Goal: Register for event/course

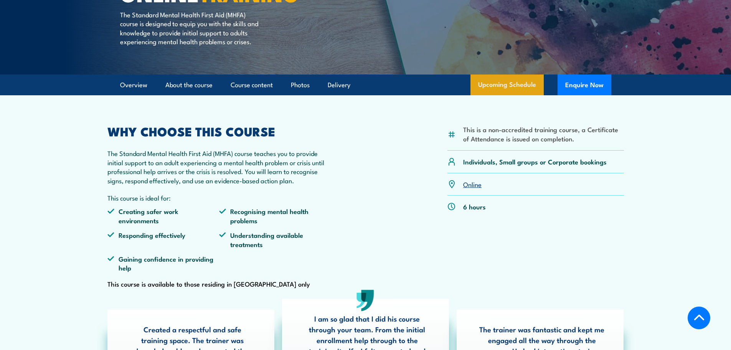
click at [513, 88] on link "Upcoming Schedule" at bounding box center [507, 84] width 73 height 21
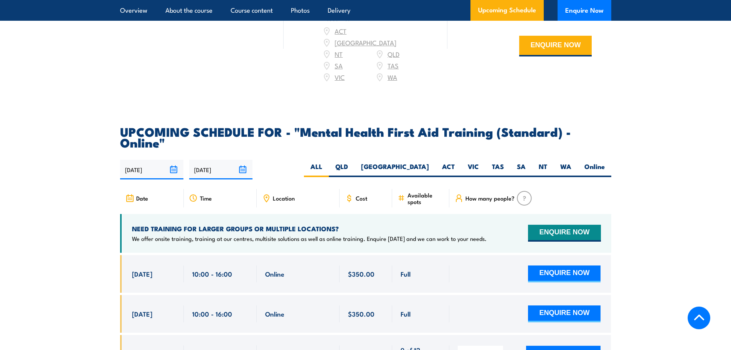
scroll to position [1577, 0]
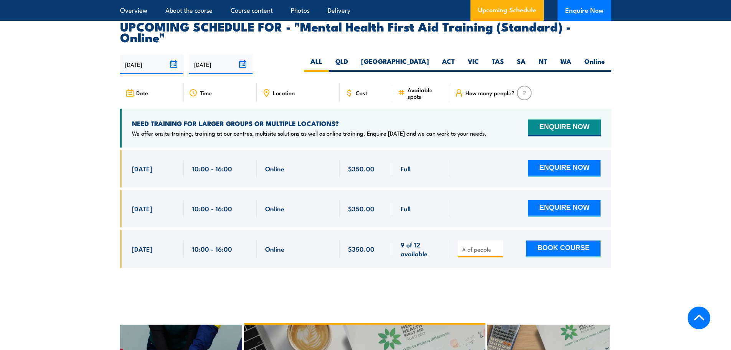
click at [404, 200] on div "Full" at bounding box center [421, 208] width 40 height 17
drag, startPoint x: 258, startPoint y: 179, endPoint x: 243, endPoint y: 155, distance: 27.7
click at [257, 190] on div "Online" at bounding box center [298, 209] width 83 height 38
click at [243, 160] on div "10:00 - 16:00" at bounding box center [220, 168] width 56 height 17
click at [291, 230] on div "Online" at bounding box center [298, 249] width 83 height 39
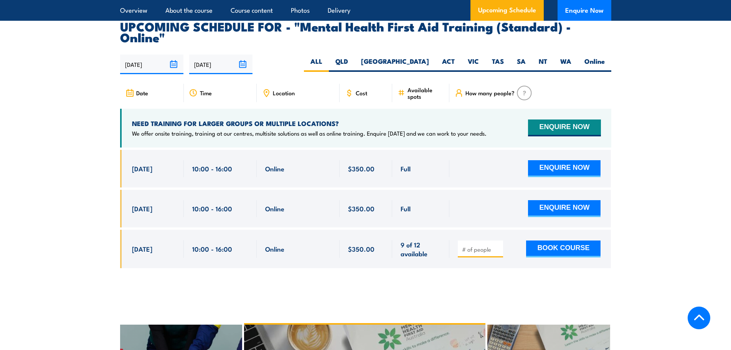
click at [189, 129] on p "We offer onsite training, training at our centres, multisite solutions as well …" at bounding box center [309, 133] width 355 height 8
click at [152, 164] on span "3 Sep, 2025" at bounding box center [142, 168] width 20 height 9
click at [231, 160] on div "10:00 - 16:00" at bounding box center [220, 168] width 56 height 17
drag, startPoint x: 266, startPoint y: 147, endPoint x: 142, endPoint y: 146, distance: 124.4
click at [142, 150] on div "3 Sep, 2025, 10:00 - 10:00" at bounding box center [365, 169] width 491 height 38
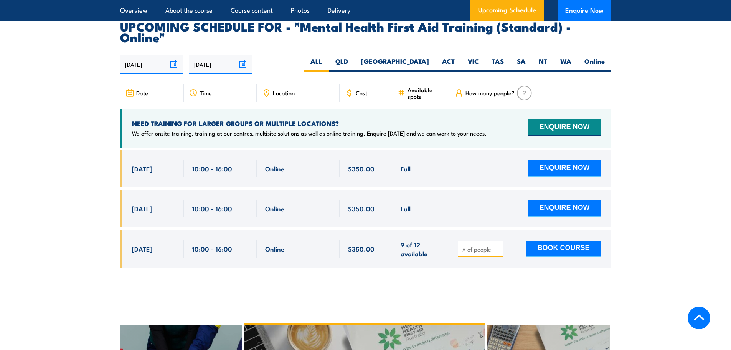
click at [274, 164] on span "Online" at bounding box center [274, 168] width 19 height 9
drag, startPoint x: 344, startPoint y: 146, endPoint x: 179, endPoint y: 139, distance: 165.2
click at [210, 150] on div "3 Sep, 2025, 10:00 - 10:00" at bounding box center [365, 169] width 491 height 38
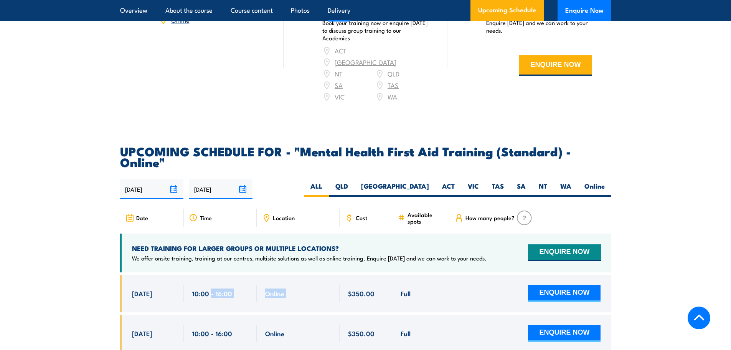
scroll to position [1423, 0]
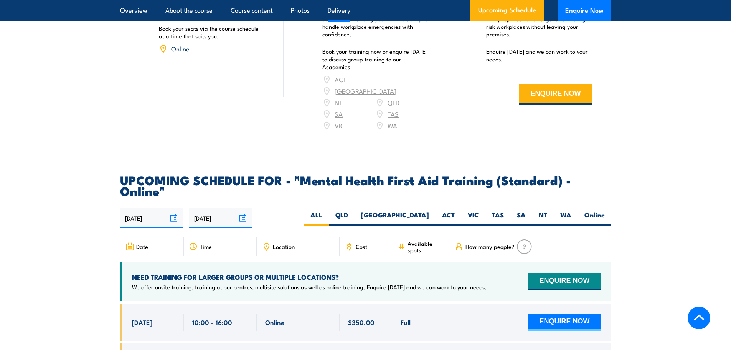
click at [286, 174] on h2 "UPCOMING SCHEDULE FOR - "Mental Health First Aid Training (Standard) - Online"" at bounding box center [365, 185] width 491 height 22
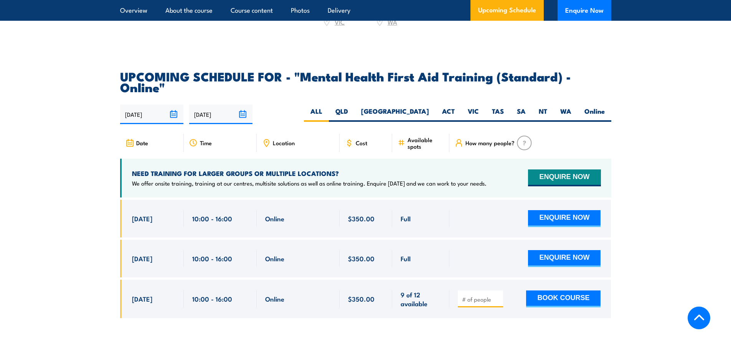
scroll to position [1538, 0]
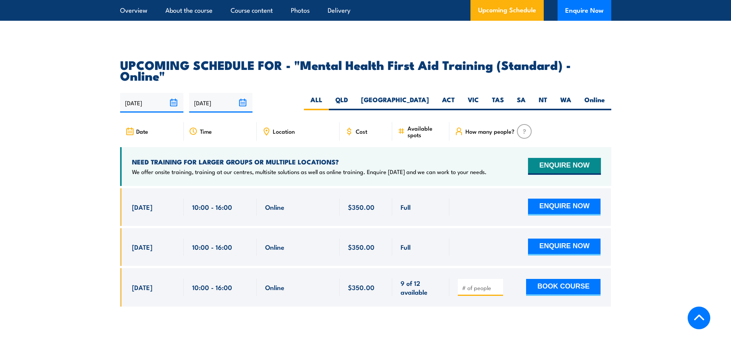
click at [351, 202] on span "$350.00" at bounding box center [361, 206] width 26 height 9
drag, startPoint x: 404, startPoint y: 191, endPoint x: 404, endPoint y: 178, distance: 12.7
click at [404, 202] on span "Full" at bounding box center [406, 206] width 10 height 9
click at [379, 157] on h4 "NEED TRAINING FOR LARGER GROUPS OR MULTIPLE LOCATIONS?" at bounding box center [309, 161] width 355 height 8
drag, startPoint x: 394, startPoint y: 154, endPoint x: 408, endPoint y: 155, distance: 13.5
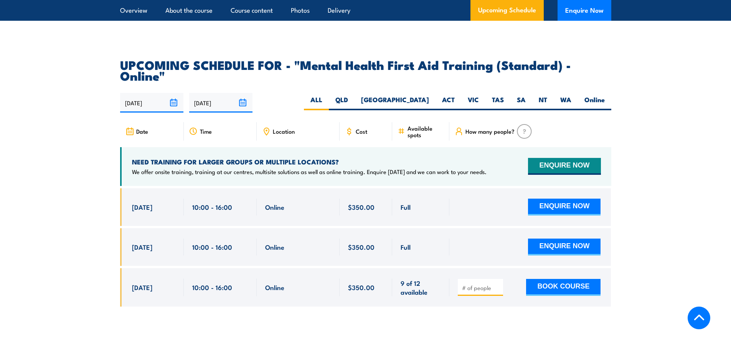
click at [395, 168] on p "We offer onsite training, training at our centres, multisite solutions as well …" at bounding box center [309, 172] width 355 height 8
drag, startPoint x: 460, startPoint y: 156, endPoint x: 313, endPoint y: 199, distance: 153.8
click at [125, 160] on div "NEED TRAINING FOR LARGER GROUPS OR MULTIPLE LOCATIONS? We offer onsite training…" at bounding box center [365, 166] width 491 height 39
drag, startPoint x: 375, startPoint y: 210, endPoint x: 383, endPoint y: 213, distance: 8.1
click at [376, 228] on div "$350.00" at bounding box center [366, 247] width 53 height 38
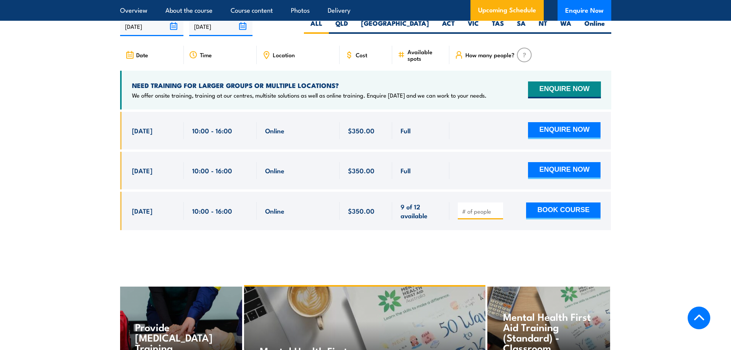
scroll to position [1615, 0]
click at [378, 202] on div "$350.00" at bounding box center [366, 211] width 36 height 18
drag, startPoint x: 240, startPoint y: 189, endPoint x: 213, endPoint y: 190, distance: 27.3
click at [240, 202] on div "10:00 - 16:00" at bounding box center [220, 211] width 56 height 18
click at [105, 191] on section "UPCOMING SCHEDULE FOR - "Mental Health First Aid Training (Standard) - Online" …" at bounding box center [365, 111] width 731 height 259
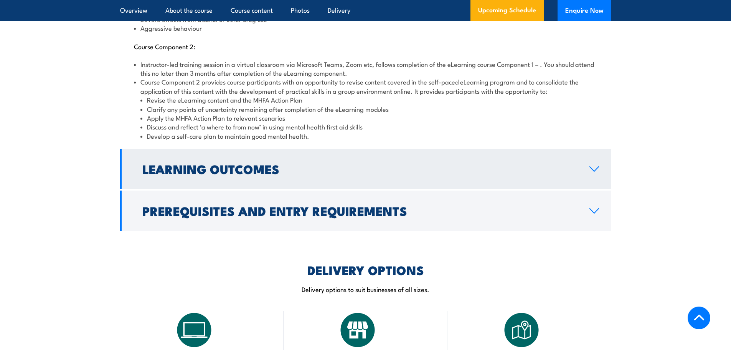
scroll to position [1001, 0]
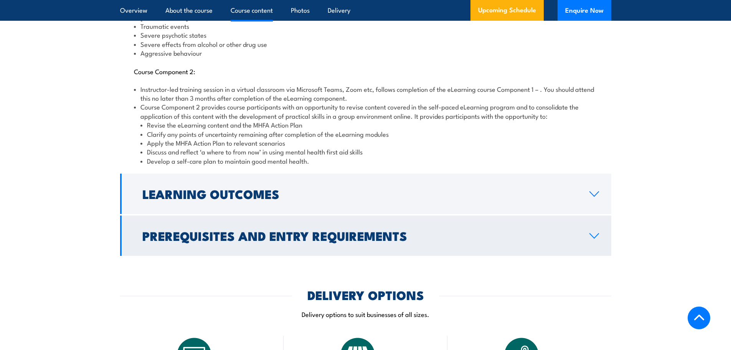
click at [592, 233] on icon at bounding box center [594, 236] width 10 height 6
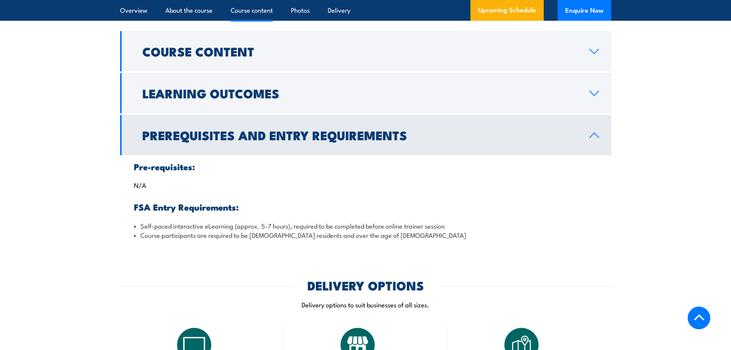
scroll to position [797, 0]
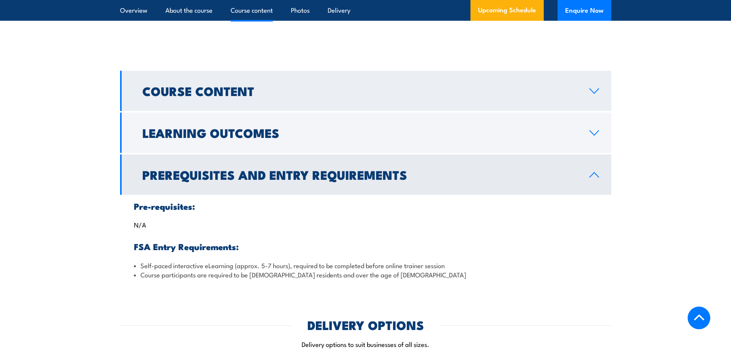
click at [603, 80] on link "Course Content" at bounding box center [365, 91] width 491 height 40
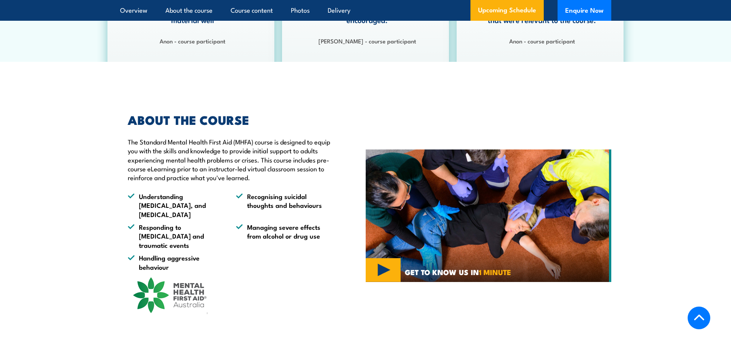
scroll to position [490, 0]
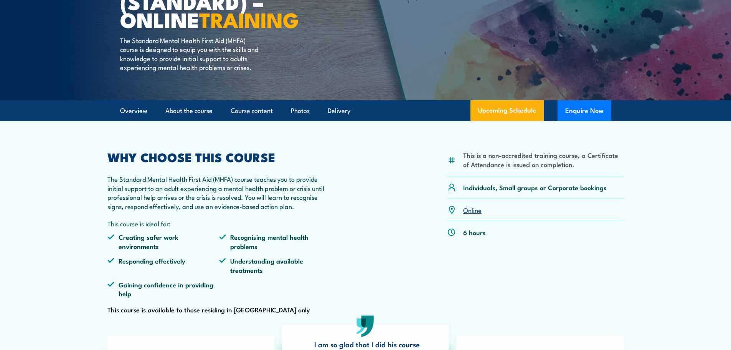
scroll to position [0, 0]
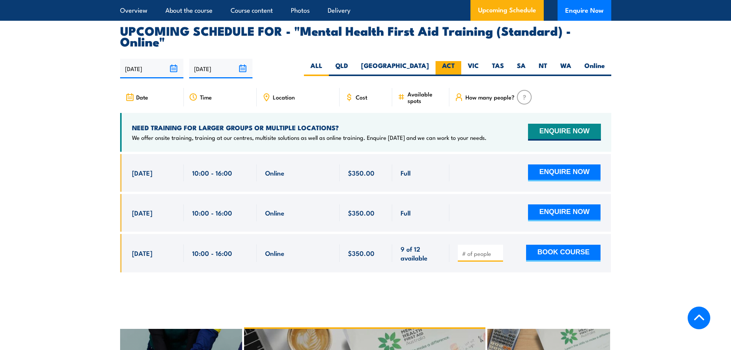
scroll to position [1574, 0]
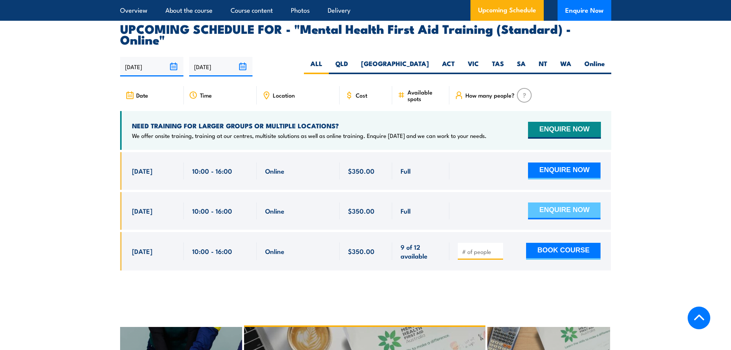
click at [562, 202] on button "ENQUIRE NOW" at bounding box center [564, 210] width 73 height 17
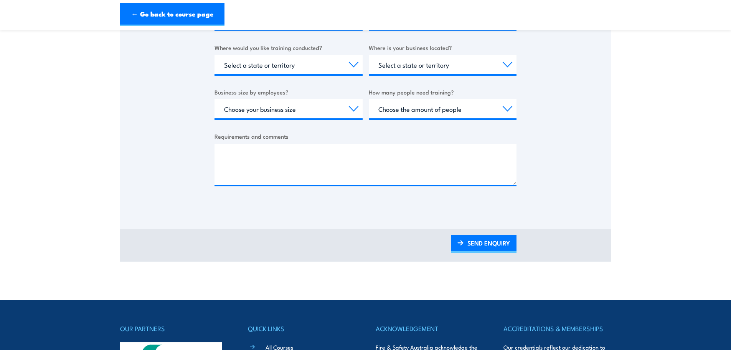
scroll to position [307, 0]
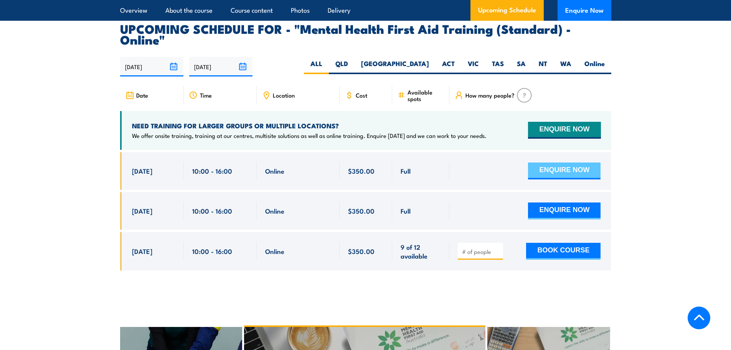
click at [563, 162] on button "ENQUIRE NOW" at bounding box center [564, 170] width 73 height 17
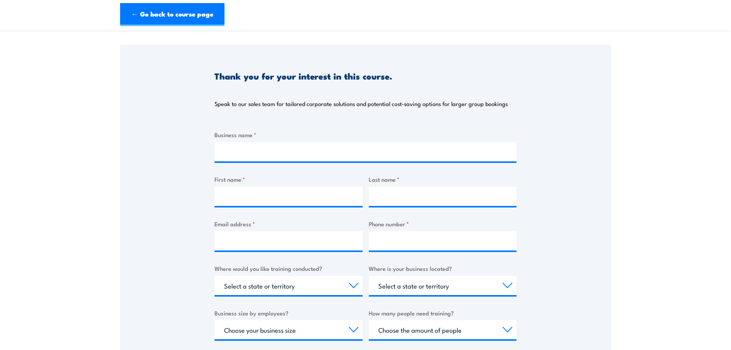
scroll to position [115, 0]
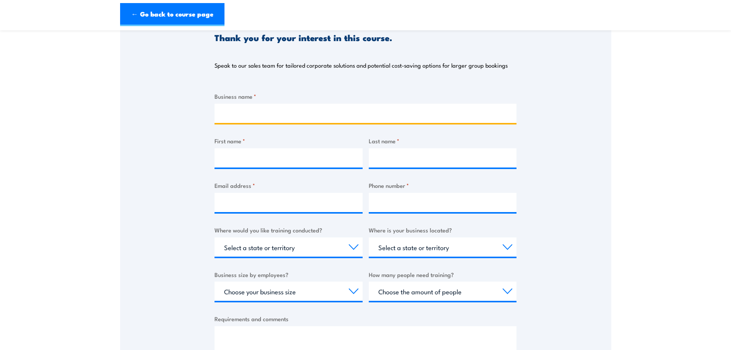
click at [312, 116] on input "Business name *" at bounding box center [366, 113] width 302 height 19
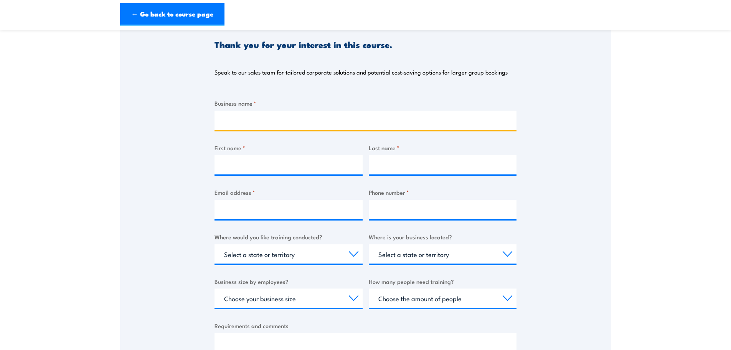
scroll to position [0, 0]
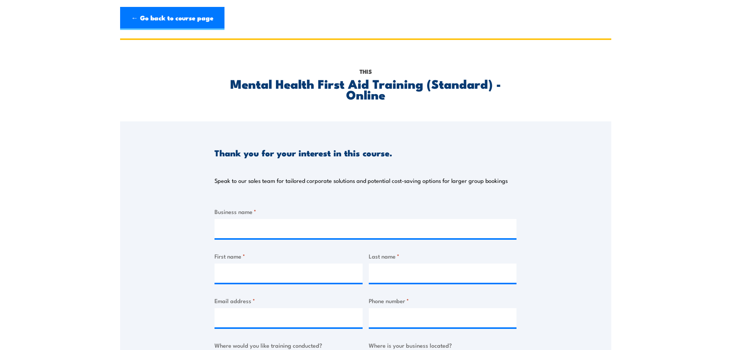
click at [465, 81] on h2 "Mental Health First Aid Training (Standard) - Online" at bounding box center [366, 89] width 302 height 22
click at [128, 18] on link "← Go back to course page" at bounding box center [172, 18] width 104 height 23
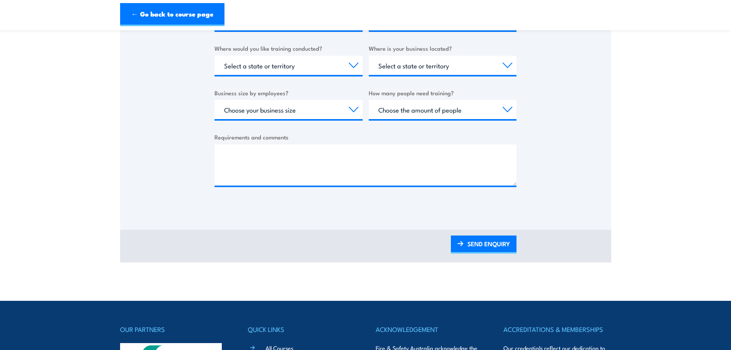
scroll to position [307, 0]
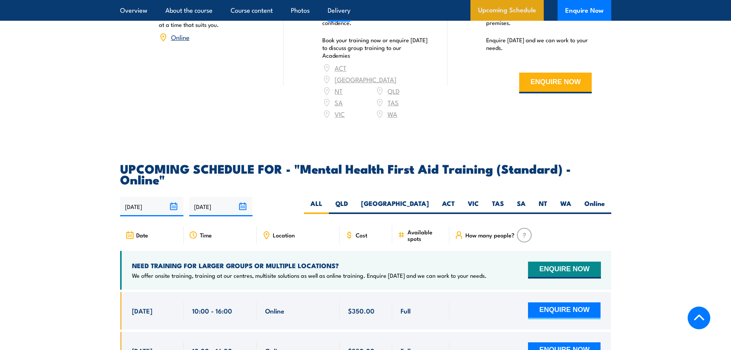
scroll to position [1308, 0]
